Goal: Task Accomplishment & Management: Use online tool/utility

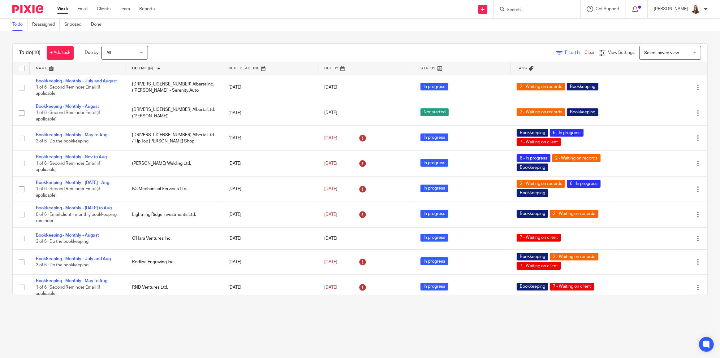
scroll to position [26, 0]
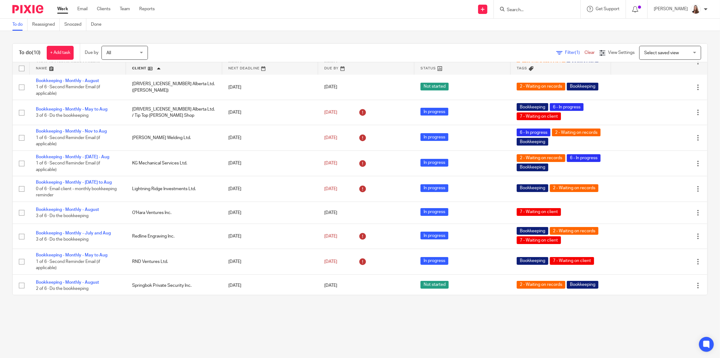
click at [559, 10] on input "Search" at bounding box center [534, 10] width 56 height 6
type input "lefin"
click button "submit" at bounding box center [0, 0] width 0 height 0
click at [519, 25] on link at bounding box center [575, 26] width 141 height 14
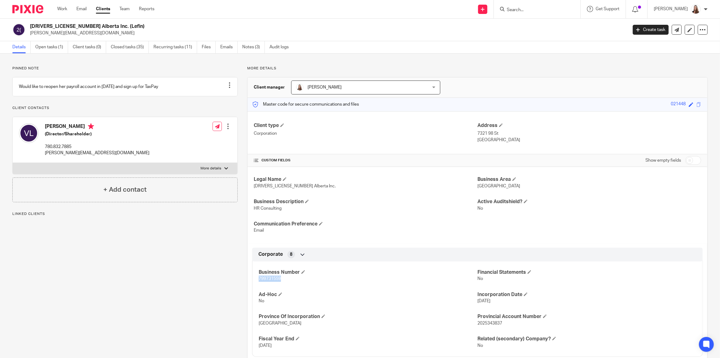
drag, startPoint x: 257, startPoint y: 277, endPoint x: 294, endPoint y: 281, distance: 37.4
click at [294, 281] on div "Business Number 799731559 Financial Statements No Ad-Hoc No Incorporation Date …" at bounding box center [477, 306] width 450 height 100
copy span "799731559"
click at [46, 45] on link "Open tasks (1)" at bounding box center [51, 47] width 33 height 12
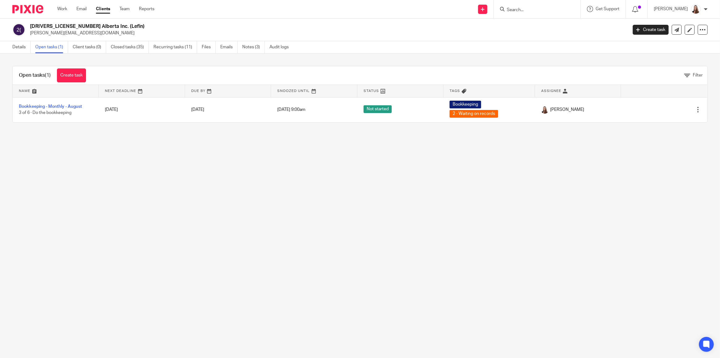
click at [510, 6] on form at bounding box center [539, 9] width 66 height 8
click at [515, 8] on input "Search" at bounding box center [534, 10] width 56 height 6
click at [58, 10] on link "Work" at bounding box center [62, 9] width 10 height 6
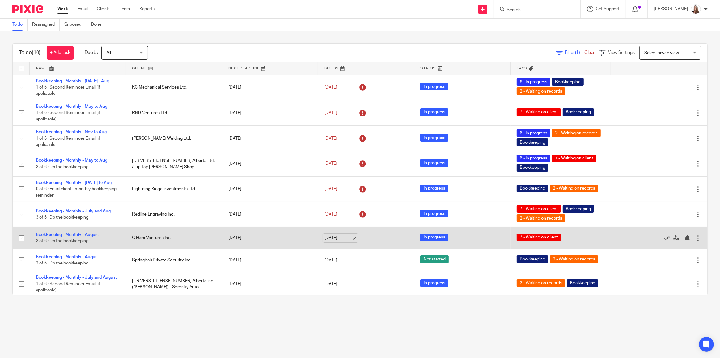
scroll to position [26, 0]
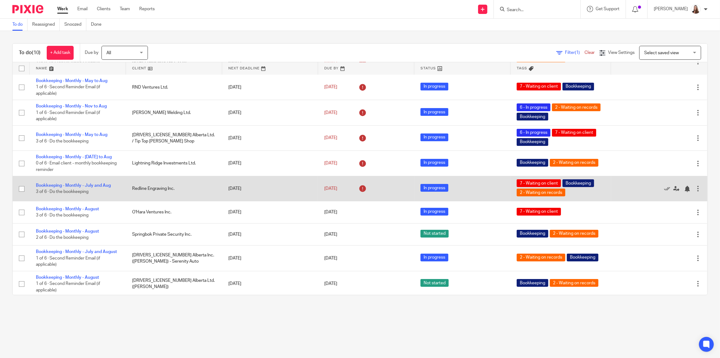
click at [162, 181] on td "Redline Engraving Inc." at bounding box center [174, 188] width 96 height 25
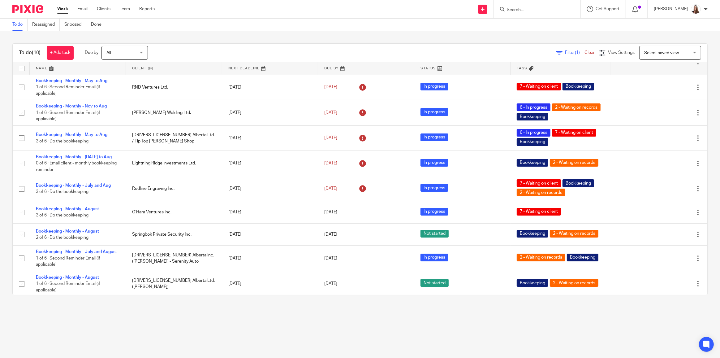
click at [514, 4] on div at bounding box center [537, 9] width 87 height 18
click at [527, 5] on form at bounding box center [539, 9] width 66 height 8
click at [525, 9] on input "Search" at bounding box center [534, 10] width 56 height 6
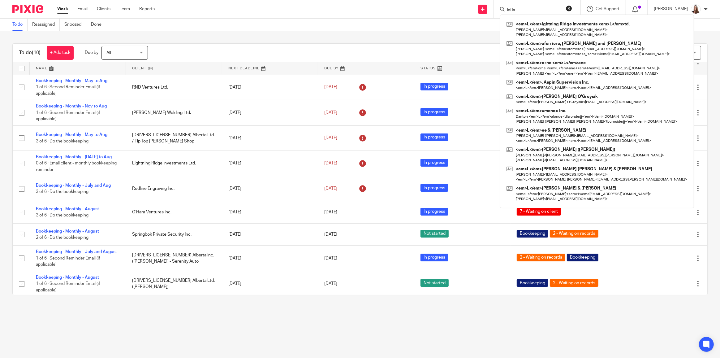
type input "lefin"
click button "submit" at bounding box center [0, 0] width 0 height 0
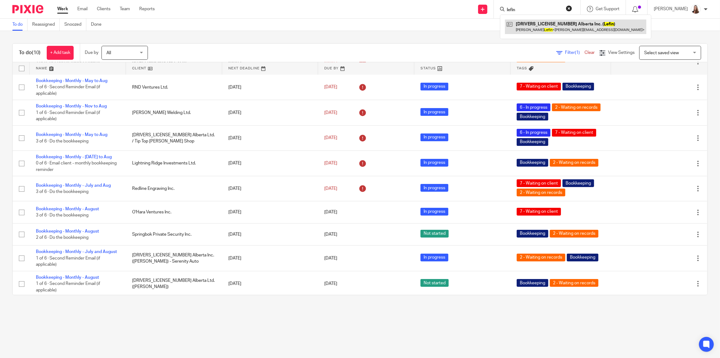
click at [530, 24] on link at bounding box center [575, 26] width 141 height 14
click at [537, 24] on link at bounding box center [575, 26] width 141 height 14
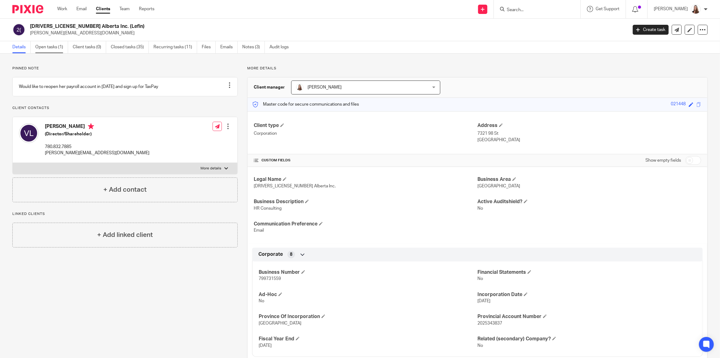
click at [54, 48] on link "Open tasks (1)" at bounding box center [51, 47] width 33 height 12
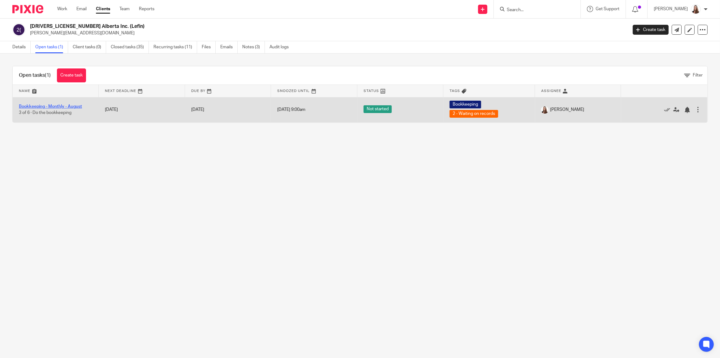
click at [49, 104] on link "Bookkeeping - Monthly - August" at bounding box center [50, 106] width 63 height 4
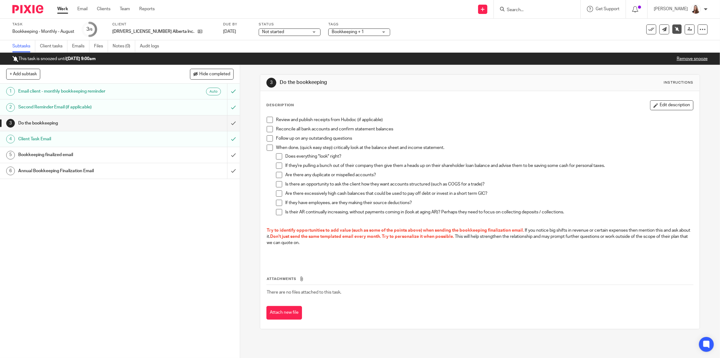
click at [267, 120] on span at bounding box center [270, 120] width 6 height 6
click at [267, 130] on span at bounding box center [270, 129] width 6 height 6
click at [268, 140] on span at bounding box center [270, 138] width 6 height 6
click at [268, 145] on span at bounding box center [270, 147] width 6 height 6
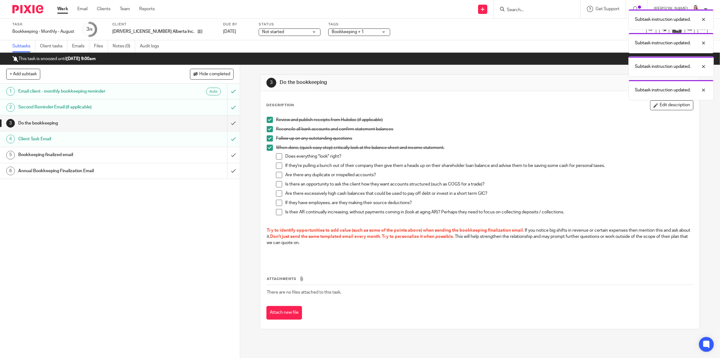
click at [278, 157] on span at bounding box center [279, 156] width 6 height 6
click at [278, 166] on span at bounding box center [279, 165] width 6 height 6
drag, startPoint x: 278, startPoint y: 174, endPoint x: 277, endPoint y: 184, distance: 9.4
click at [278, 175] on span at bounding box center [279, 175] width 6 height 6
click at [277, 195] on span at bounding box center [279, 193] width 6 height 6
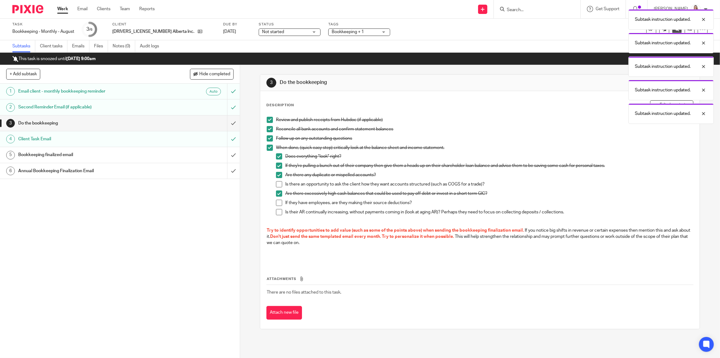
click at [276, 183] on span at bounding box center [279, 184] width 6 height 6
drag, startPoint x: 277, startPoint y: 204, endPoint x: 277, endPoint y: 209, distance: 5.9
click at [277, 204] on span at bounding box center [279, 203] width 6 height 6
click at [277, 210] on span at bounding box center [279, 212] width 6 height 6
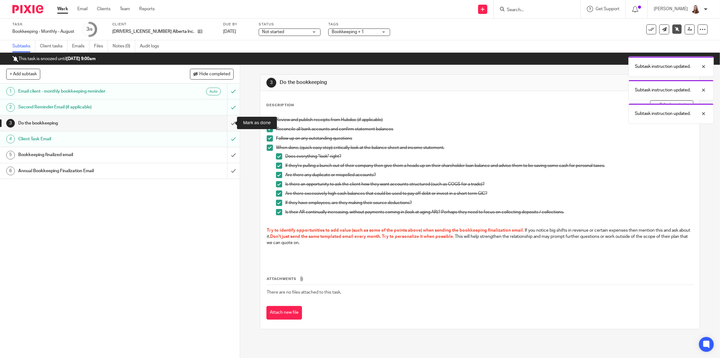
click at [226, 123] on input "submit" at bounding box center [120, 122] width 240 height 15
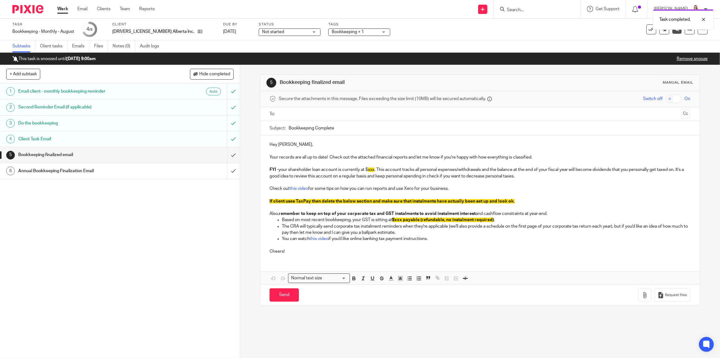
click at [289, 128] on input "Bookkeeping Complete" at bounding box center [490, 128] width 402 height 14
type input "August Bookkeeping Complete"
click at [368, 168] on p "FYI - your shareholder loan account is currently at $ xxx . This account tracks…" at bounding box center [479, 172] width 421 height 13
drag, startPoint x: 368, startPoint y: 170, endPoint x: 374, endPoint y: 170, distance: 5.9
click at [374, 170] on span "xxx" at bounding box center [371, 169] width 6 height 4
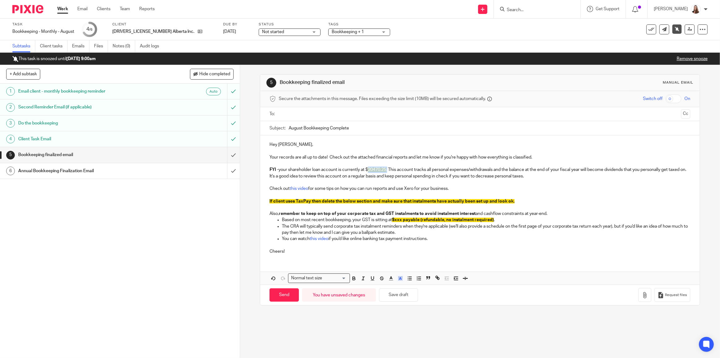
drag, startPoint x: 388, startPoint y: 169, endPoint x: 368, endPoint y: 170, distance: 19.8
click at [368, 170] on p "FYI - your shareholder loan account is currently at $ 20470.25 . This account t…" at bounding box center [479, 172] width 421 height 13
click at [399, 279] on line "button" at bounding box center [400, 279] width 2 height 0
click at [386, 285] on li "color:#FFFFFF" at bounding box center [386, 286] width 5 height 5
click at [450, 157] on p "Your records are all up to date! Check out the attached financial reports and l…" at bounding box center [479, 157] width 421 height 6
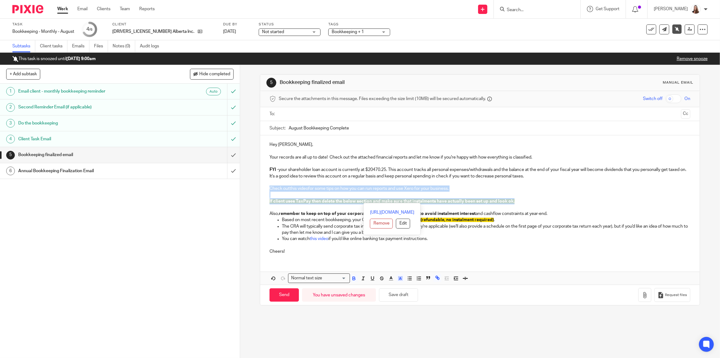
drag, startPoint x: 522, startPoint y: 203, endPoint x: 265, endPoint y: 188, distance: 257.8
click at [266, 188] on div "Hey Valerie, Your records are all up to date! Check out the attached financial …" at bounding box center [479, 197] width 439 height 124
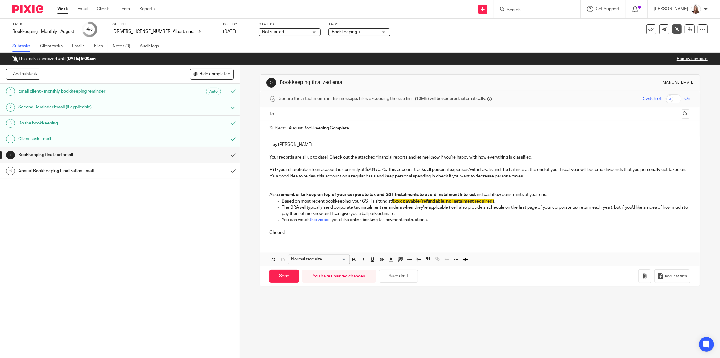
click at [270, 188] on p at bounding box center [479, 188] width 421 height 6
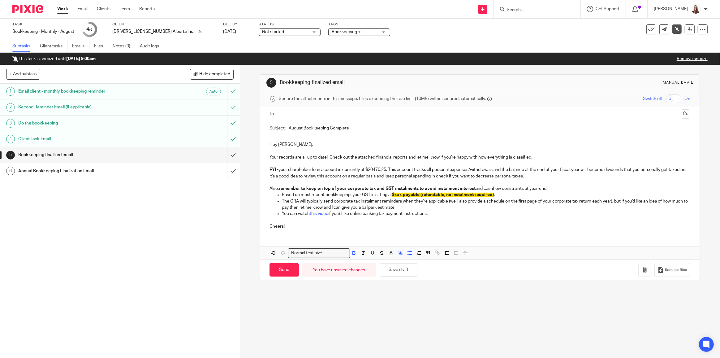
click at [399, 193] on span "$xxx payable (refundable, no instalment required)" at bounding box center [443, 194] width 102 height 4
drag, startPoint x: 395, startPoint y: 194, endPoint x: 402, endPoint y: 194, distance: 6.5
click at [402, 194] on span "$xxx payable (refundable, no instalment required)" at bounding box center [443, 194] width 102 height 4
click at [441, 223] on p "Cheers!" at bounding box center [479, 223] width 421 height 13
drag, startPoint x: 454, startPoint y: 194, endPoint x: 431, endPoint y: 196, distance: 23.9
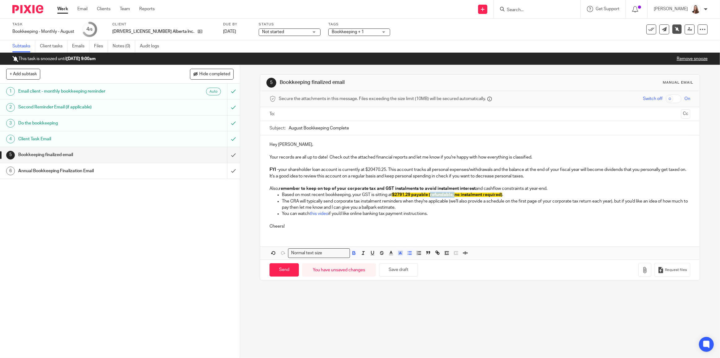
click at [431, 196] on p "Based on most recent bookkeeping, your GST is sitting at $2791.29 payable (refu…" at bounding box center [486, 195] width 408 height 6
drag, startPoint x: 481, startPoint y: 192, endPoint x: 392, endPoint y: 195, distance: 89.7
click at [392, 195] on p "Based on most recent bookkeeping, your GST is sitting at $2791.29 payable (no i…" at bounding box center [486, 195] width 408 height 6
click at [398, 251] on icon "button" at bounding box center [401, 253] width 6 height 6
click at [386, 260] on li "color:#FFFFFF" at bounding box center [386, 261] width 5 height 5
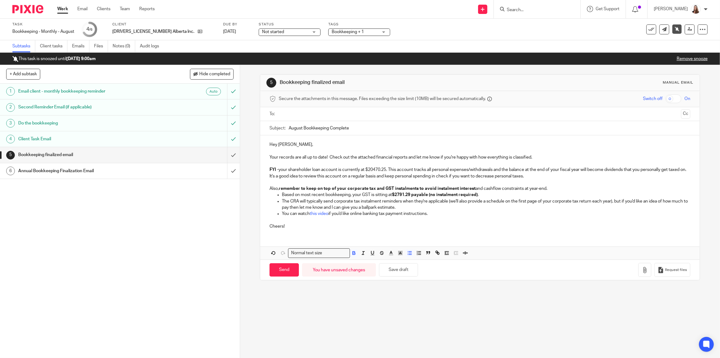
click at [455, 222] on p "Cheers!" at bounding box center [479, 223] width 421 height 13
drag, startPoint x: 450, startPoint y: 216, endPoint x: 614, endPoint y: 202, distance: 163.9
click at [614, 202] on ul "Based on most recent bookkeeping, your GST is sitting at $2791.29 payable (no i…" at bounding box center [479, 204] width 421 height 25
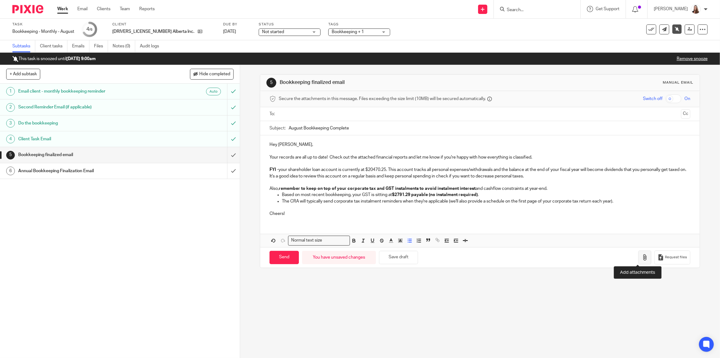
click at [638, 259] on button "button" at bounding box center [644, 257] width 13 height 14
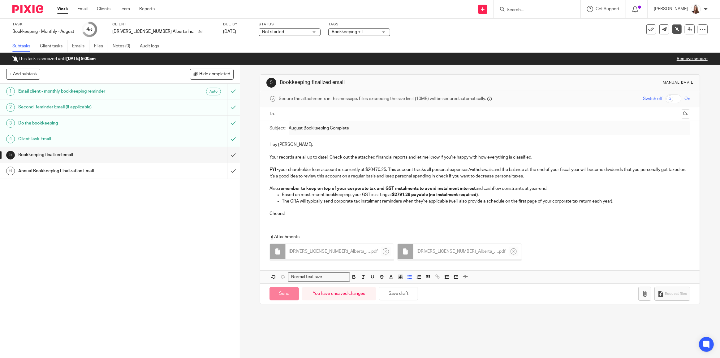
click at [282, 113] on input "text" at bounding box center [480, 113] width 398 height 7
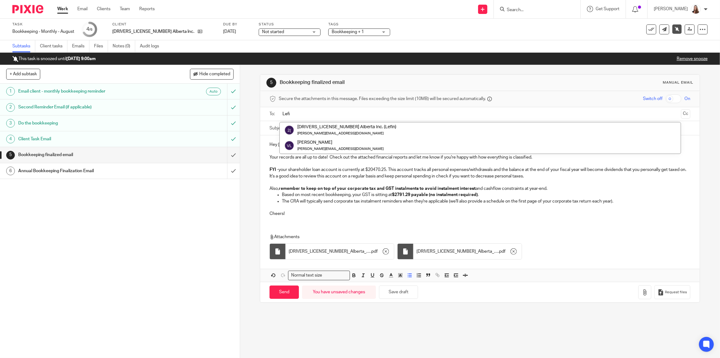
type input "Lefin"
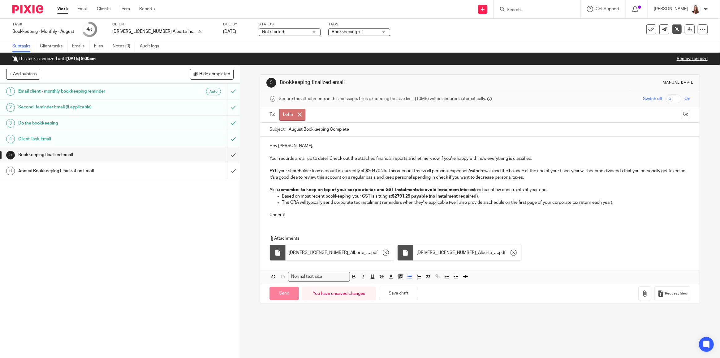
click at [298, 113] on span at bounding box center [300, 114] width 4 height 4
click at [319, 116] on input "text" at bounding box center [480, 113] width 398 height 7
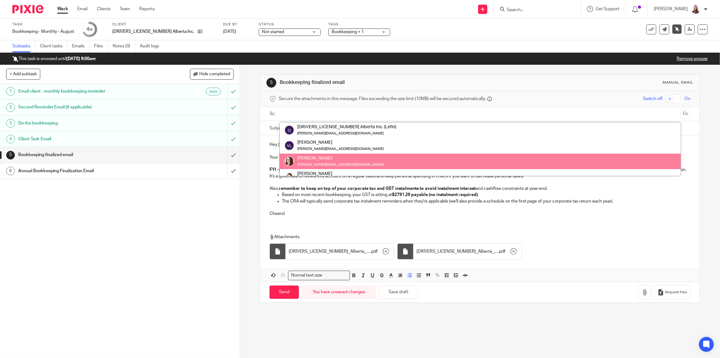
scroll to position [62, 0]
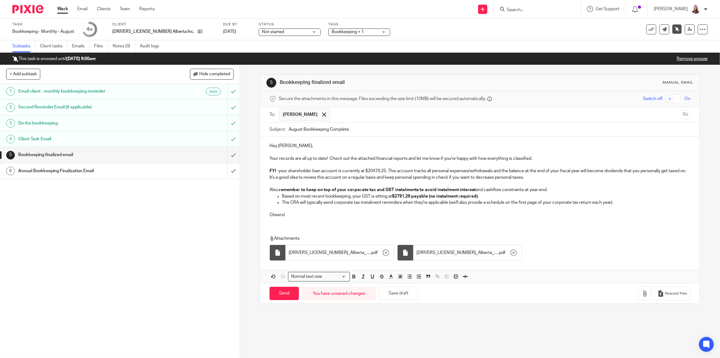
click at [496, 221] on div "Hey Valerie, Your records are all up to date! Check out the attached financial …" at bounding box center [479, 179] width 439 height 86
click at [322, 113] on span at bounding box center [324, 114] width 4 height 4
click at [310, 111] on input "text" at bounding box center [480, 113] width 398 height 7
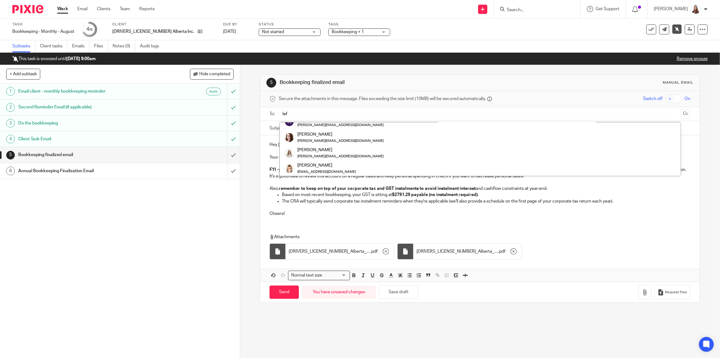
scroll to position [0, 0]
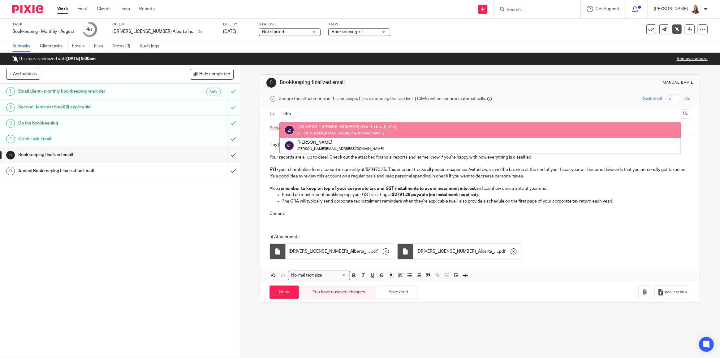
type input "lefin"
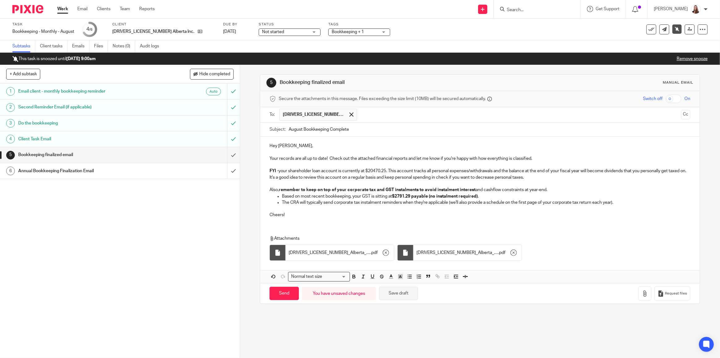
click at [394, 292] on button "Save draft" at bounding box center [398, 292] width 39 height 13
click at [289, 295] on input "Send" at bounding box center [283, 292] width 29 height 13
type input "Sent"
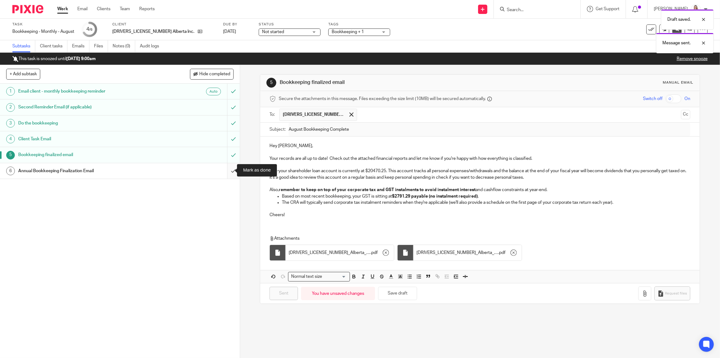
click at [227, 170] on input "submit" at bounding box center [120, 170] width 240 height 15
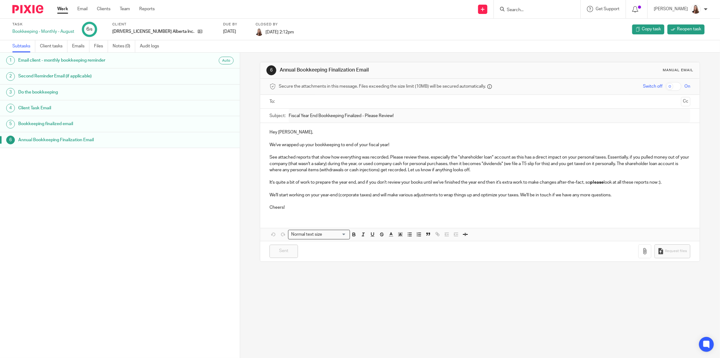
click at [63, 10] on link "Work" at bounding box center [62, 9] width 11 height 6
